Goal: Task Accomplishment & Management: Complete application form

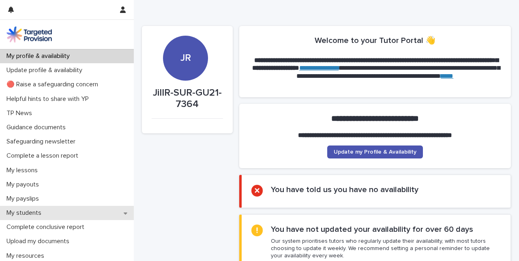
click at [124, 215] on icon at bounding box center [126, 214] width 4 height 6
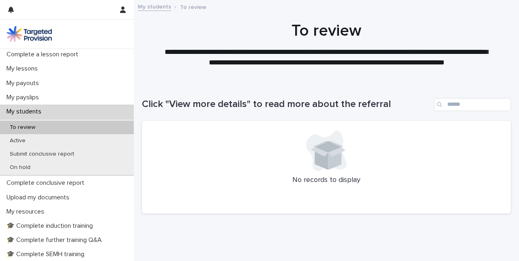
scroll to position [100, 0]
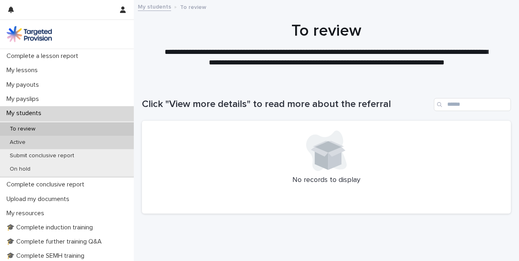
click at [14, 145] on p "Active" at bounding box center [17, 142] width 29 height 7
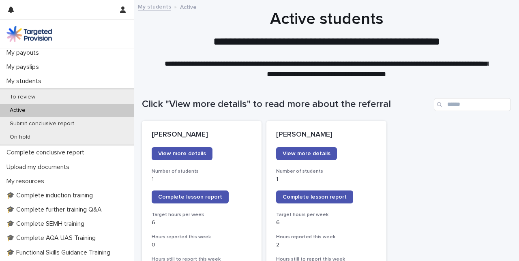
scroll to position [138, 0]
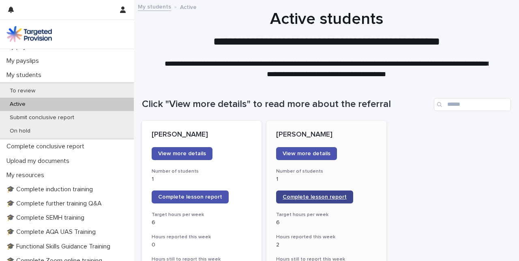
click at [305, 199] on span "Complete lesson report" at bounding box center [315, 197] width 64 height 6
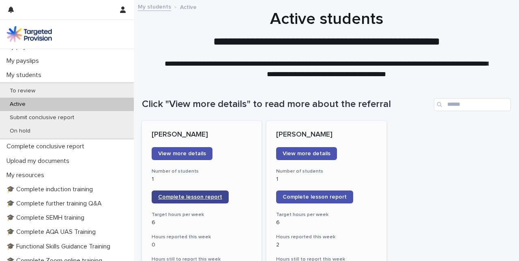
click at [181, 198] on span "Complete lesson report" at bounding box center [190, 197] width 64 height 6
